Goal: Task Accomplishment & Management: Complete application form

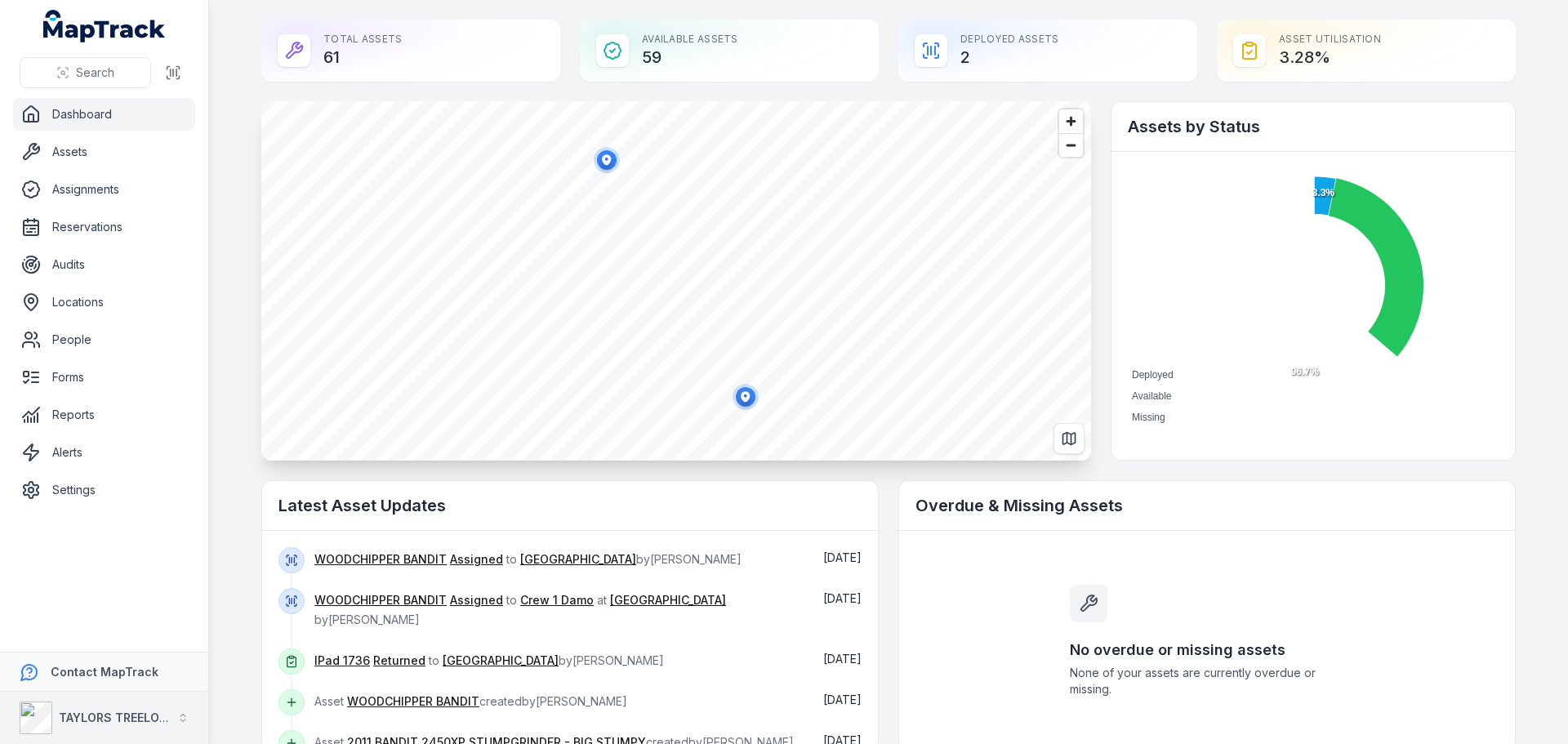
drag, startPoint x: 115, startPoint y: 713, endPoint x: 144, endPoint y: 712, distance: 29.0
click at [116, 713] on strong "TAYLORS TREELOPPING" at bounding box center [127, 718] width 137 height 14
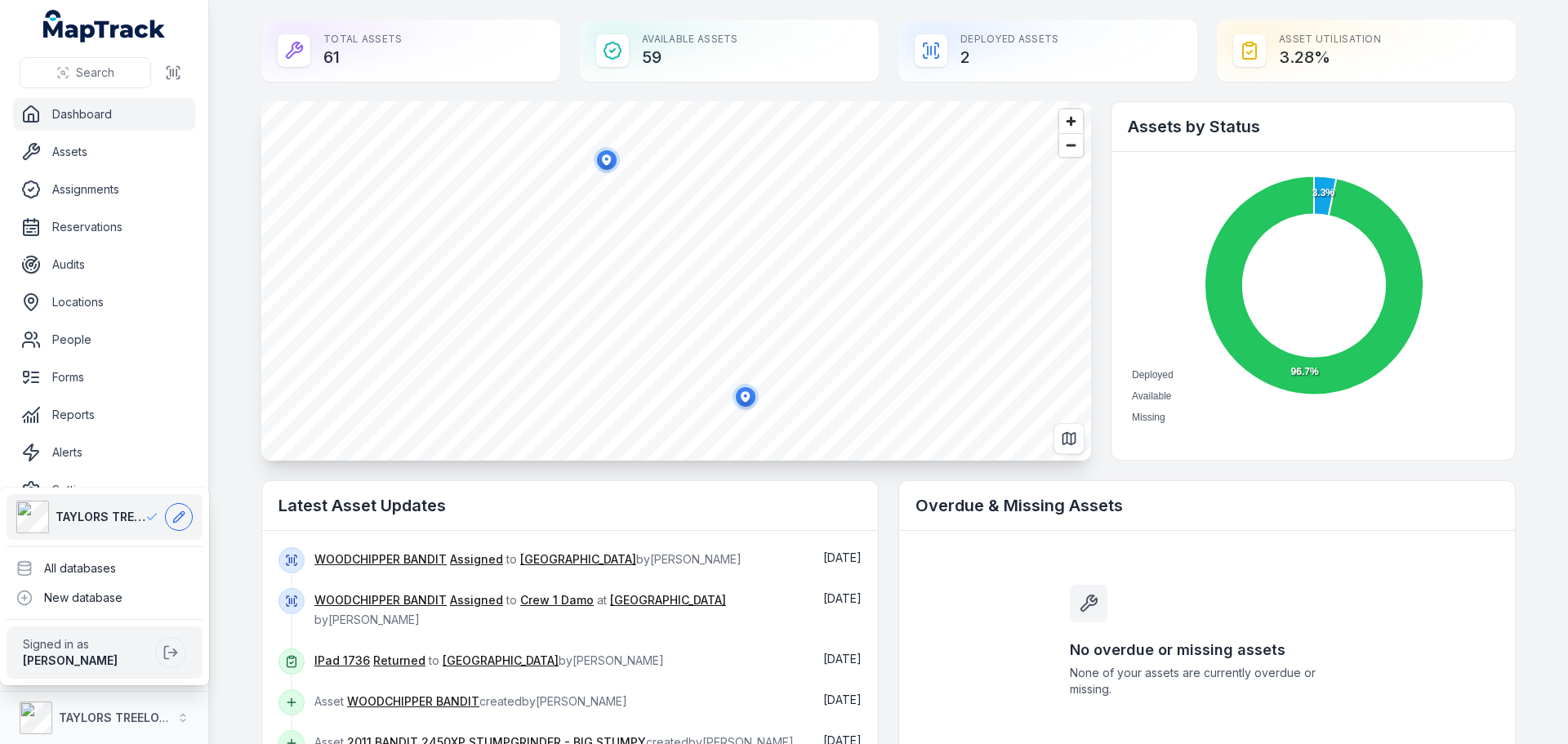
click at [178, 516] on icon at bounding box center [179, 516] width 11 height 11
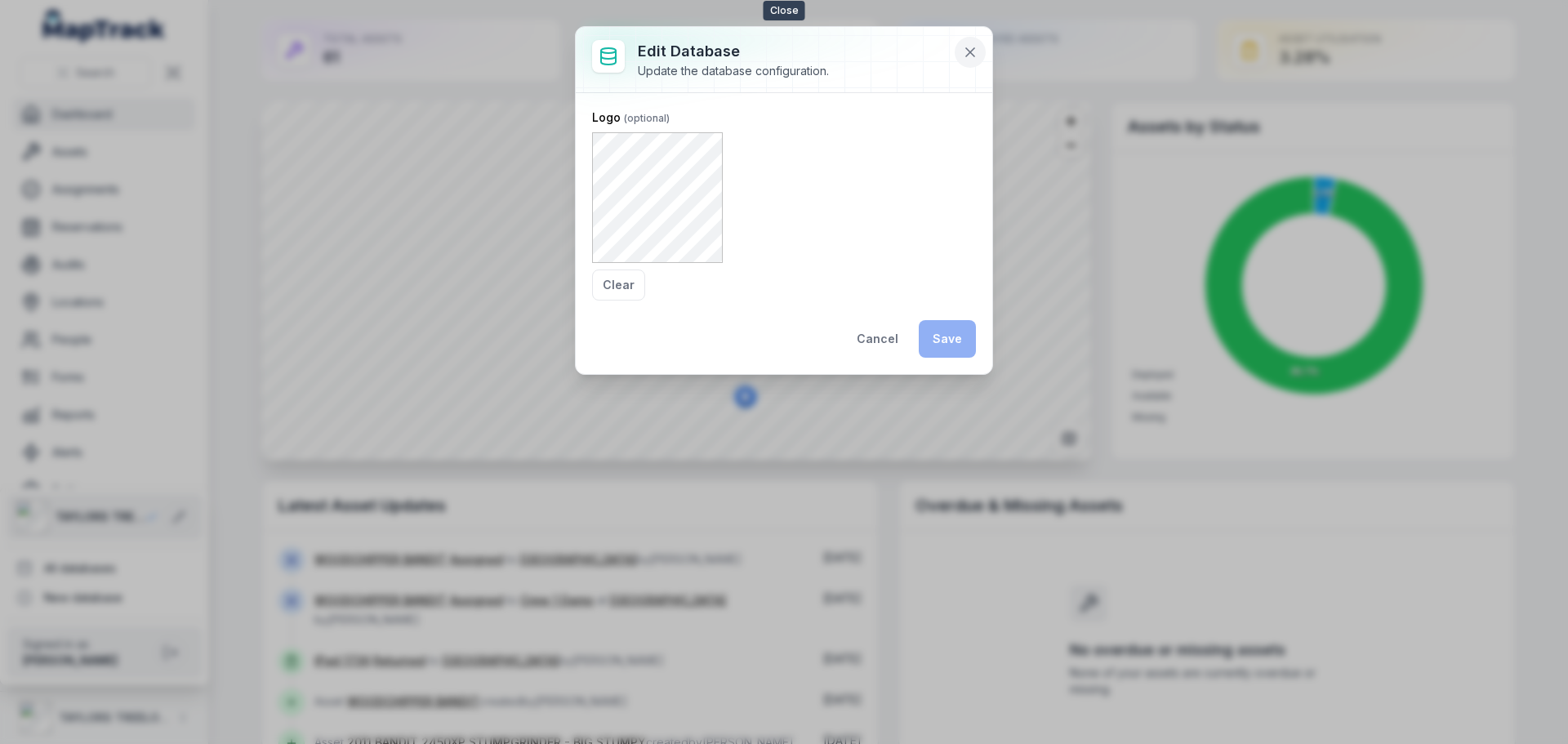
click at [976, 54] on icon at bounding box center [970, 52] width 17 height 17
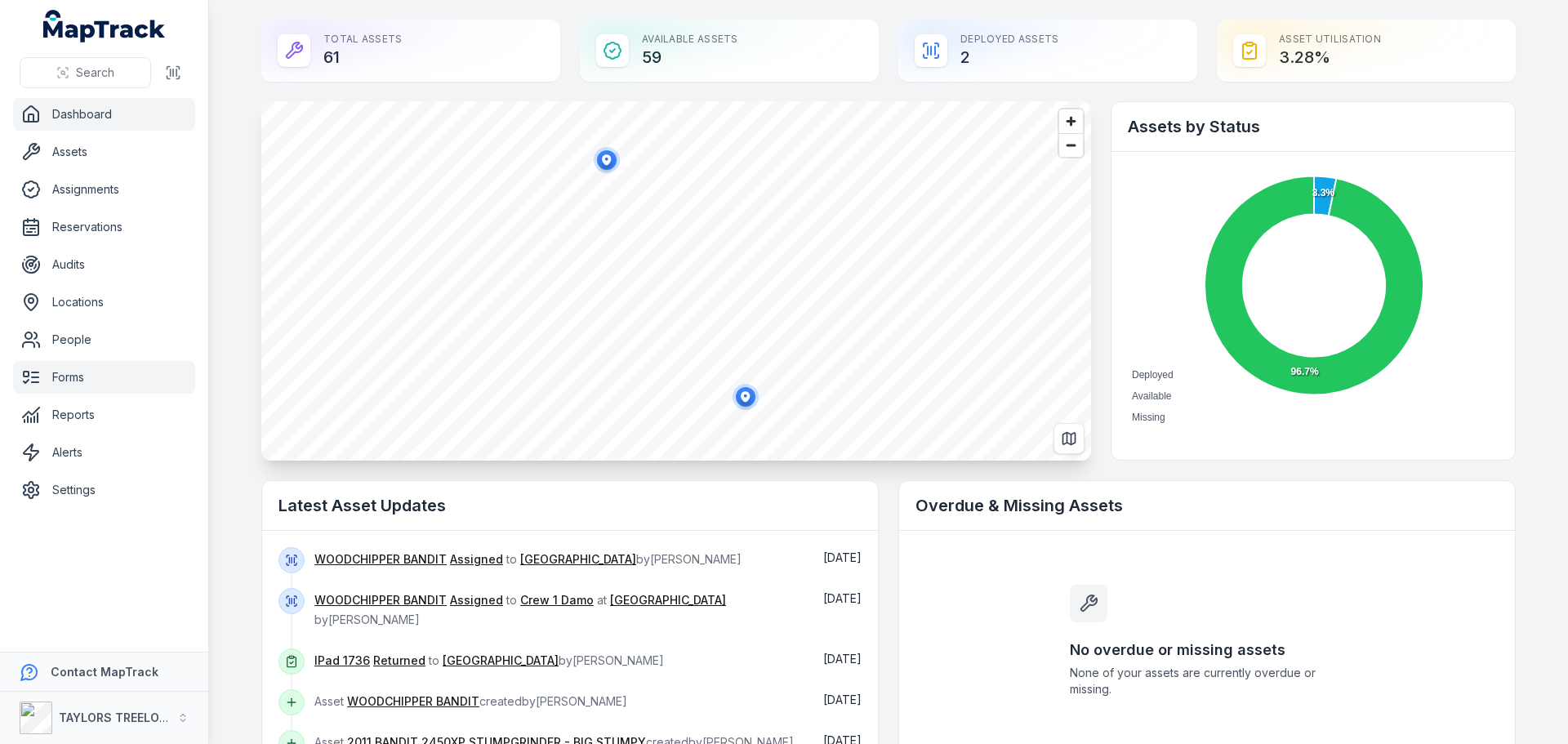
click at [73, 374] on link "Forms" at bounding box center [104, 377] width 182 height 32
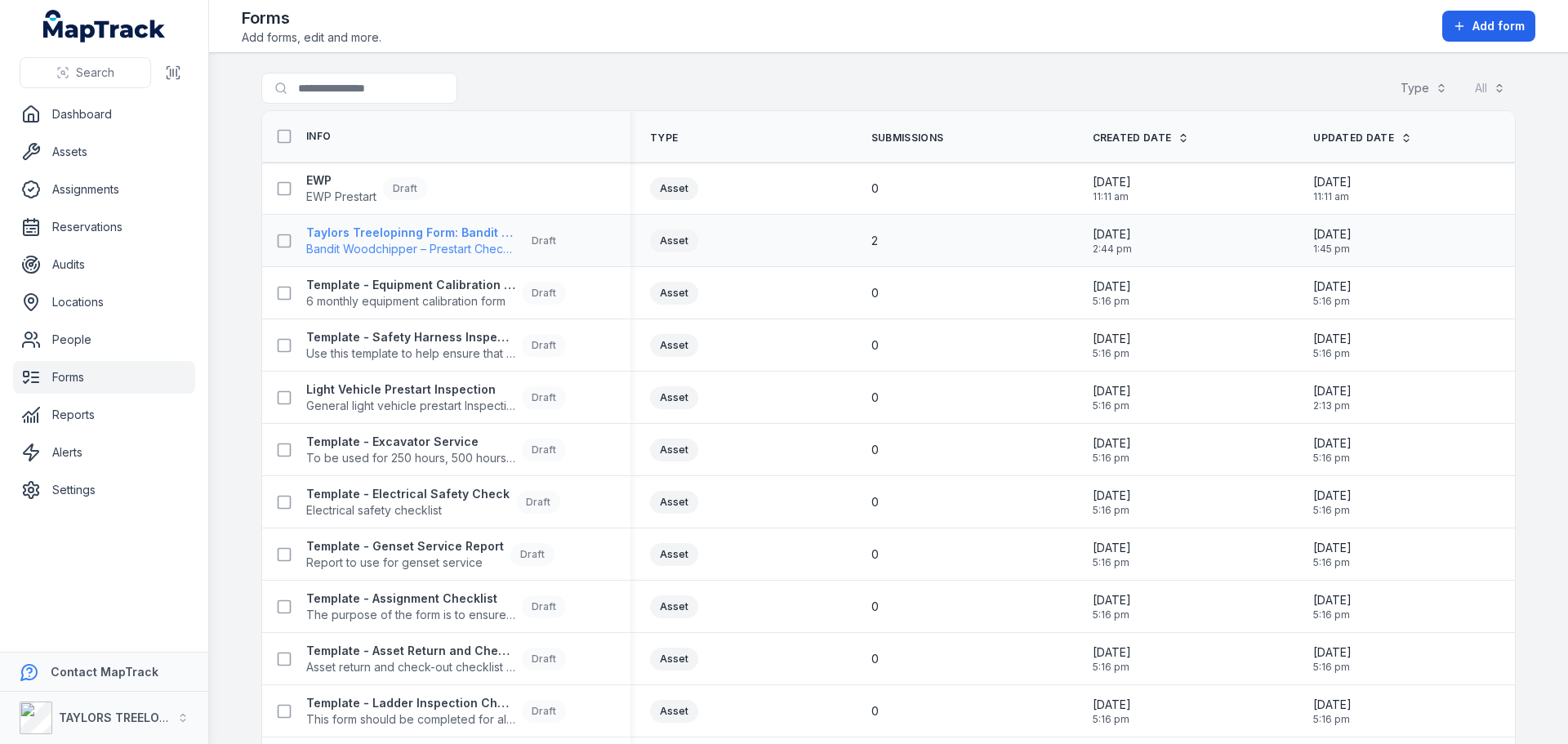
click at [469, 229] on strong "Taylors Treelopinng Form: Bandit Woodchipper – Prestart Checklist" at bounding box center [410, 232] width 209 height 17
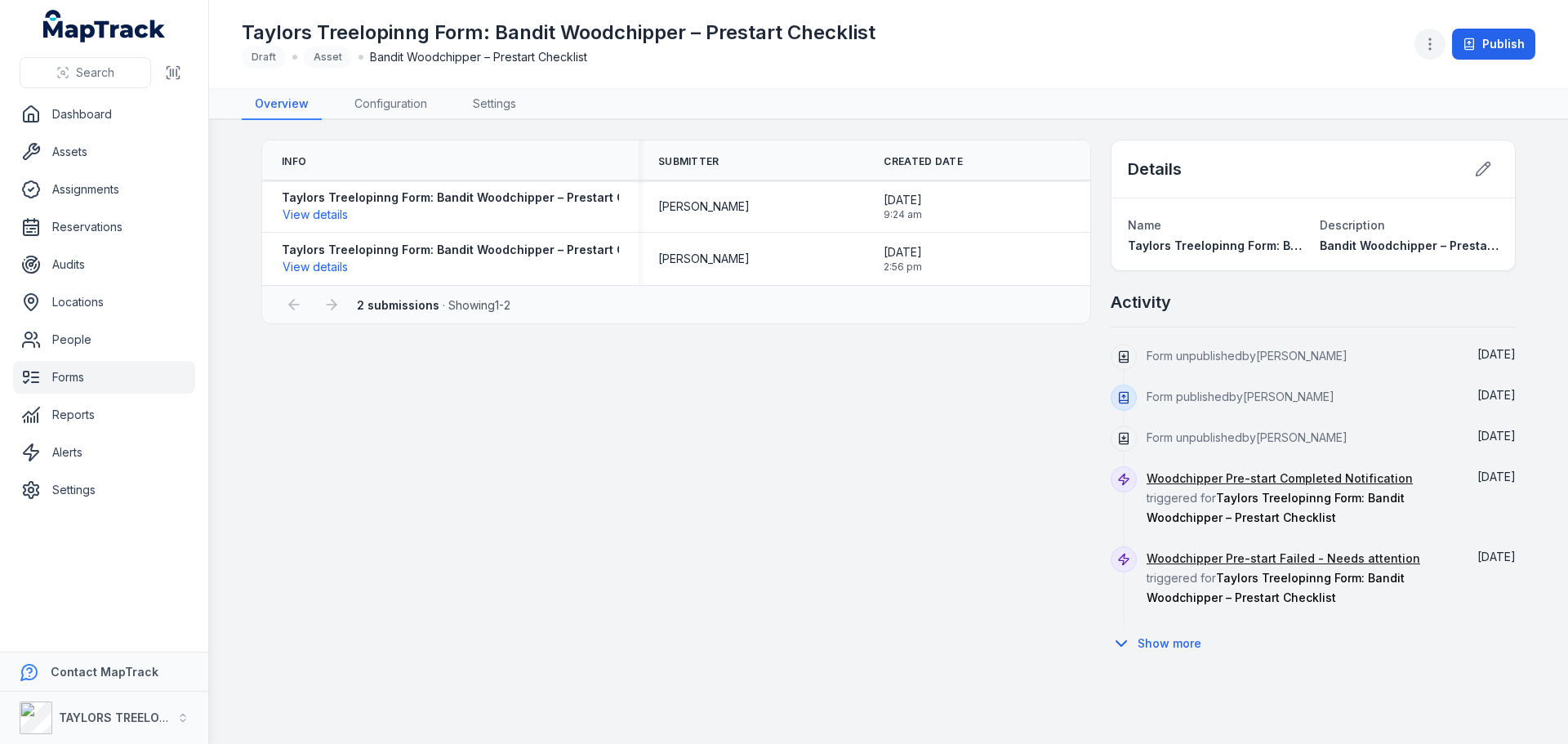
click at [1436, 42] on icon "button" at bounding box center [1430, 44] width 17 height 17
click at [1236, 39] on div "Taylors Treelopinng Form: Bandit Woodchipper – Prestart Checklist Draft Asset B…" at bounding box center [889, 44] width 1294 height 75
click at [1478, 171] on icon at bounding box center [1483, 169] width 17 height 17
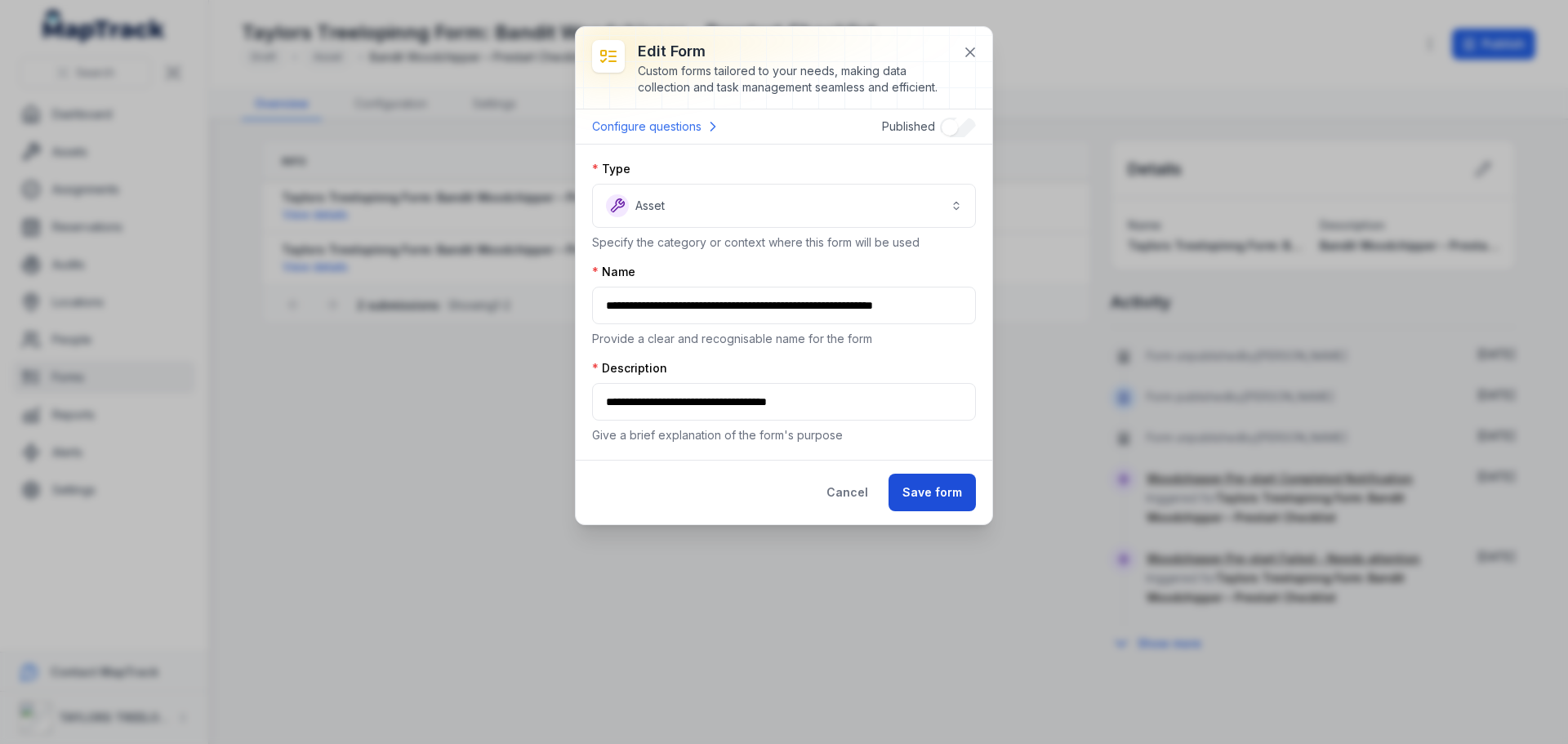
click at [926, 494] on button "Save form" at bounding box center [933, 492] width 88 height 38
